Goal: Task Accomplishment & Management: Use online tool/utility

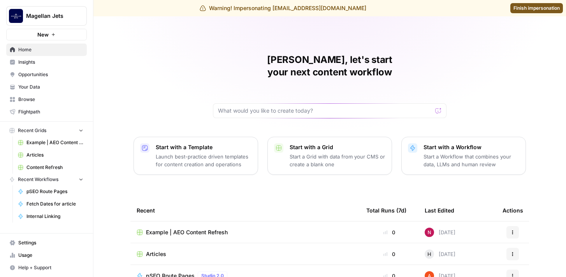
click at [46, 73] on span "Opportunities" at bounding box center [50, 74] width 65 height 7
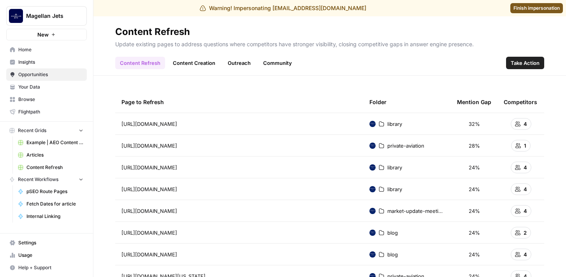
click at [237, 63] on link "Outreach" at bounding box center [239, 63] width 32 height 12
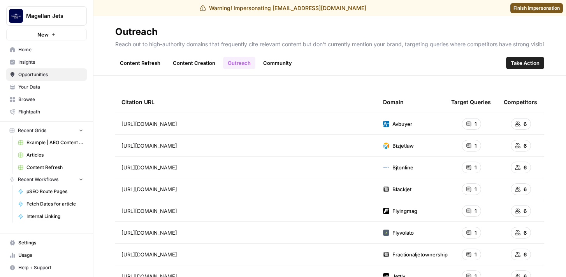
click at [518, 67] on button "Take Action" at bounding box center [525, 63] width 38 height 12
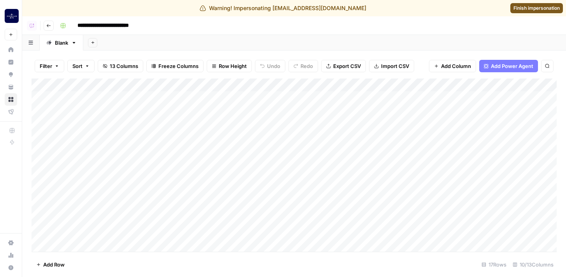
click at [77, 26] on input "**********" at bounding box center [116, 25] width 84 height 12
click at [78, 26] on input "**********" at bounding box center [116, 25] width 84 height 12
type input "**********"
click at [202, 26] on div "**********" at bounding box center [307, 25] width 501 height 12
click at [317, 84] on div "Add Column" at bounding box center [294, 166] width 525 height 174
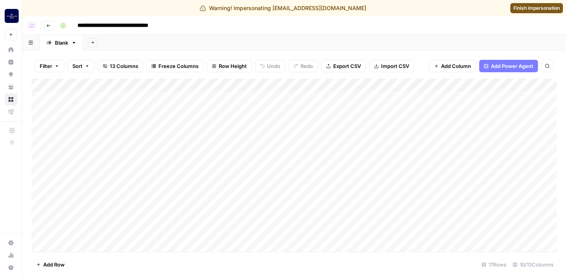
click at [320, 43] on div "Add Sheet" at bounding box center [324, 43] width 483 height 16
click at [316, 84] on div "Add Column" at bounding box center [294, 166] width 525 height 174
click at [313, 46] on div "Add Sheet" at bounding box center [324, 43] width 483 height 16
click at [253, 85] on div "Add Column" at bounding box center [294, 166] width 525 height 174
click at [311, 36] on div "Add Sheet" at bounding box center [324, 43] width 483 height 16
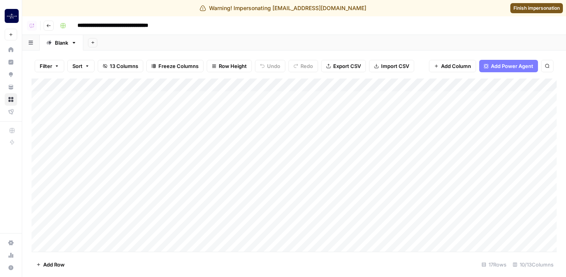
click at [316, 87] on div "Add Column" at bounding box center [294, 166] width 525 height 174
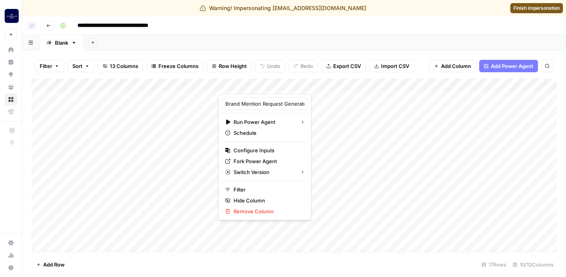
click at [317, 36] on div "Add Sheet" at bounding box center [324, 43] width 483 height 16
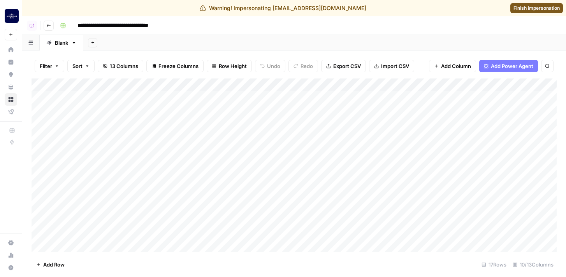
click at [46, 28] on button "Go back" at bounding box center [49, 26] width 10 height 10
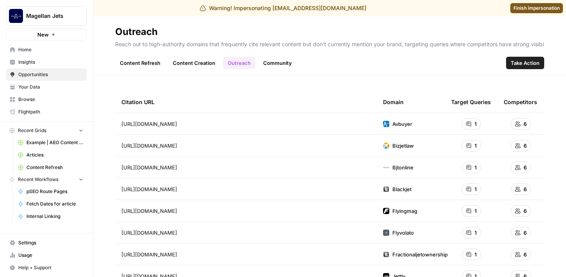
click at [57, 53] on span "Home" at bounding box center [50, 49] width 65 height 7
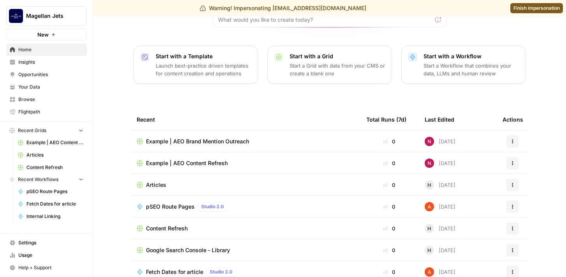
scroll to position [97, 0]
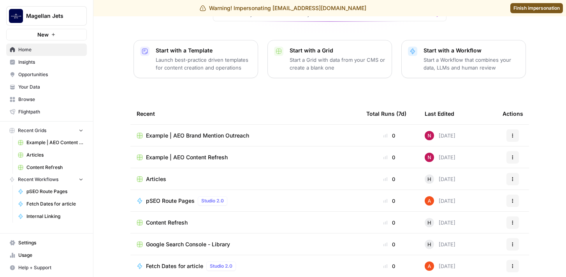
click at [515, 130] on button "Actions" at bounding box center [512, 136] width 12 height 12
click at [509, 82] on div "Nick, let's start your next content workflow Start with a Template Launch best-…" at bounding box center [329, 104] width 472 height 370
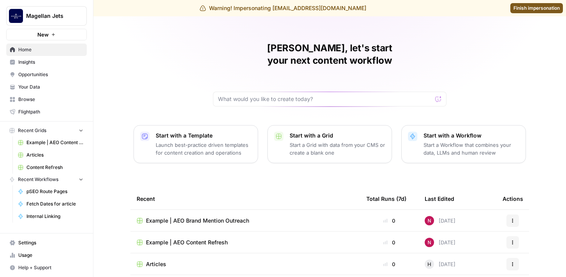
scroll to position [0, 0]
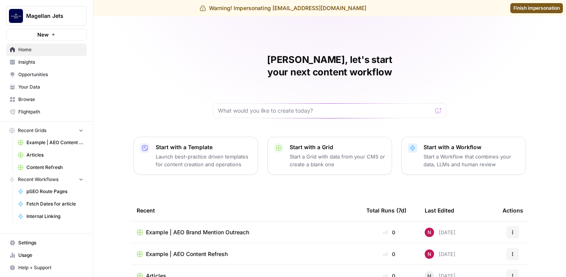
click at [50, 97] on span "Browse" at bounding box center [50, 99] width 65 height 7
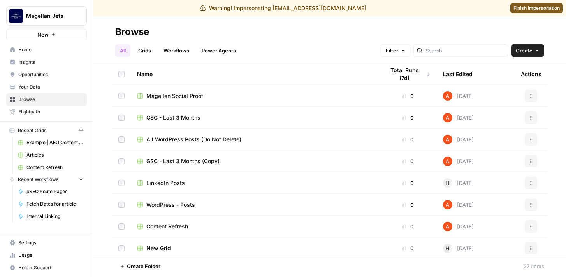
click at [143, 50] on link "Grids" at bounding box center [144, 50] width 22 height 12
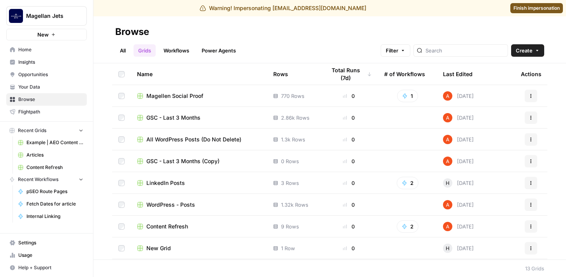
click at [535, 49] on icon "button" at bounding box center [537, 50] width 5 height 5
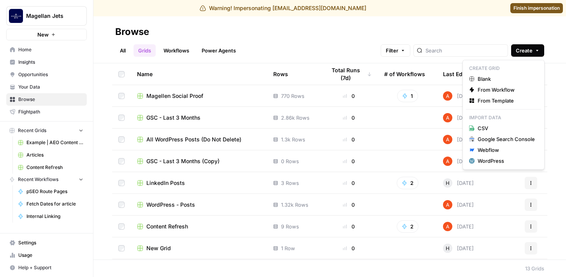
click at [466, 33] on h2 "Browse" at bounding box center [329, 32] width 429 height 12
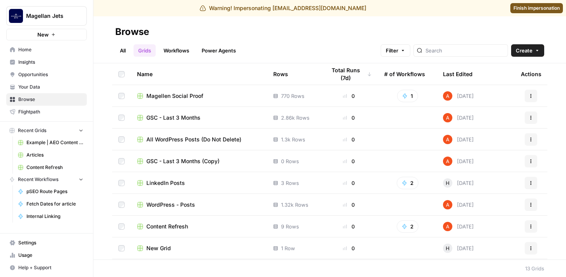
click at [460, 75] on div "Last Edited" at bounding box center [458, 73] width 30 height 21
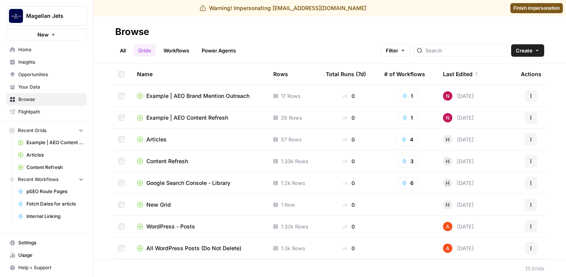
click at [217, 118] on span "Example | AEO Content Refresh" at bounding box center [187, 118] width 82 height 8
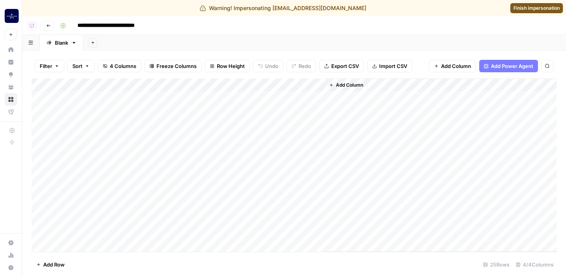
click at [238, 86] on div "Add Column" at bounding box center [294, 166] width 525 height 174
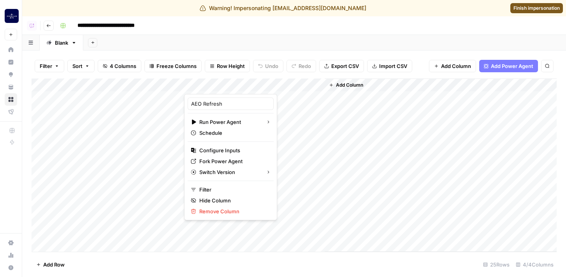
click at [252, 41] on div "Add Sheet" at bounding box center [324, 43] width 483 height 16
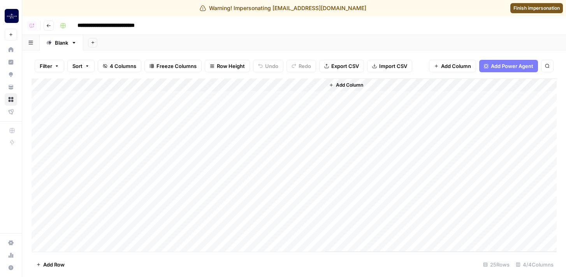
click at [49, 26] on icon "button" at bounding box center [48, 25] width 5 height 5
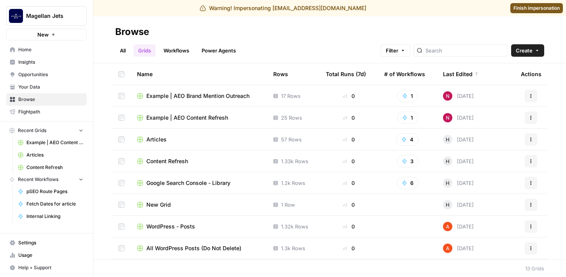
click at [546, 9] on span "Finish impersonation" at bounding box center [536, 8] width 46 height 7
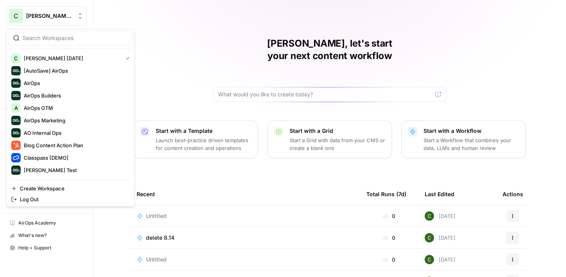
click at [67, 44] on div at bounding box center [70, 38] width 125 height 15
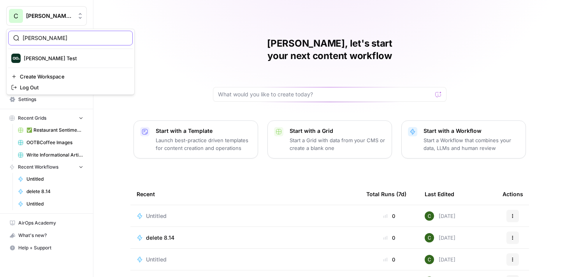
type input "[PERSON_NAME]"
click at [66, 60] on span "[PERSON_NAME] Test" at bounding box center [75, 58] width 103 height 8
